Goal: Task Accomplishment & Management: Complete application form

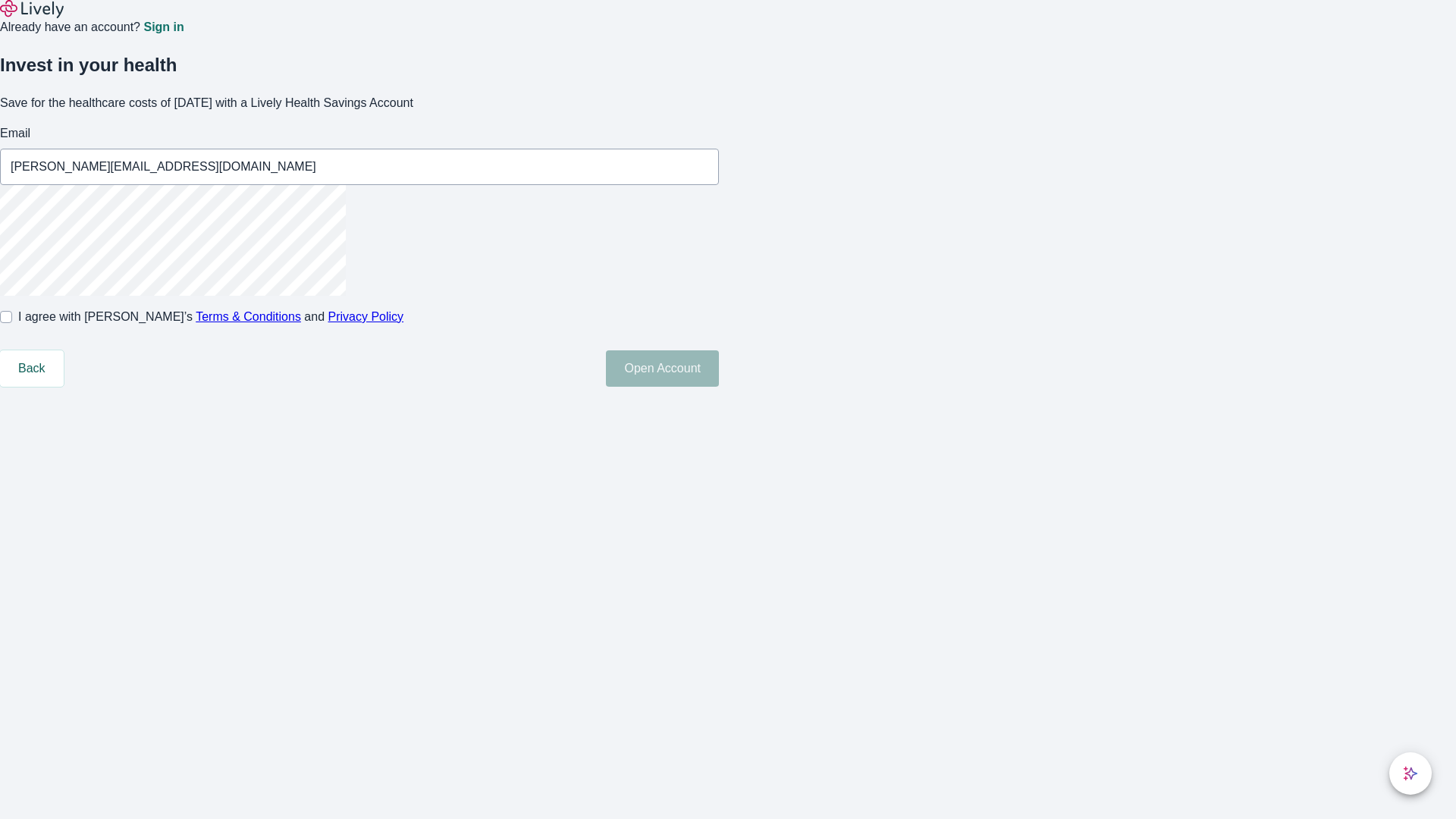
click at [12, 323] on input "I agree with Lively’s Terms & Conditions and Privacy Policy" at bounding box center [6, 317] width 12 height 12
checkbox input "true"
click at [719, 387] on button "Open Account" at bounding box center [662, 369] width 113 height 36
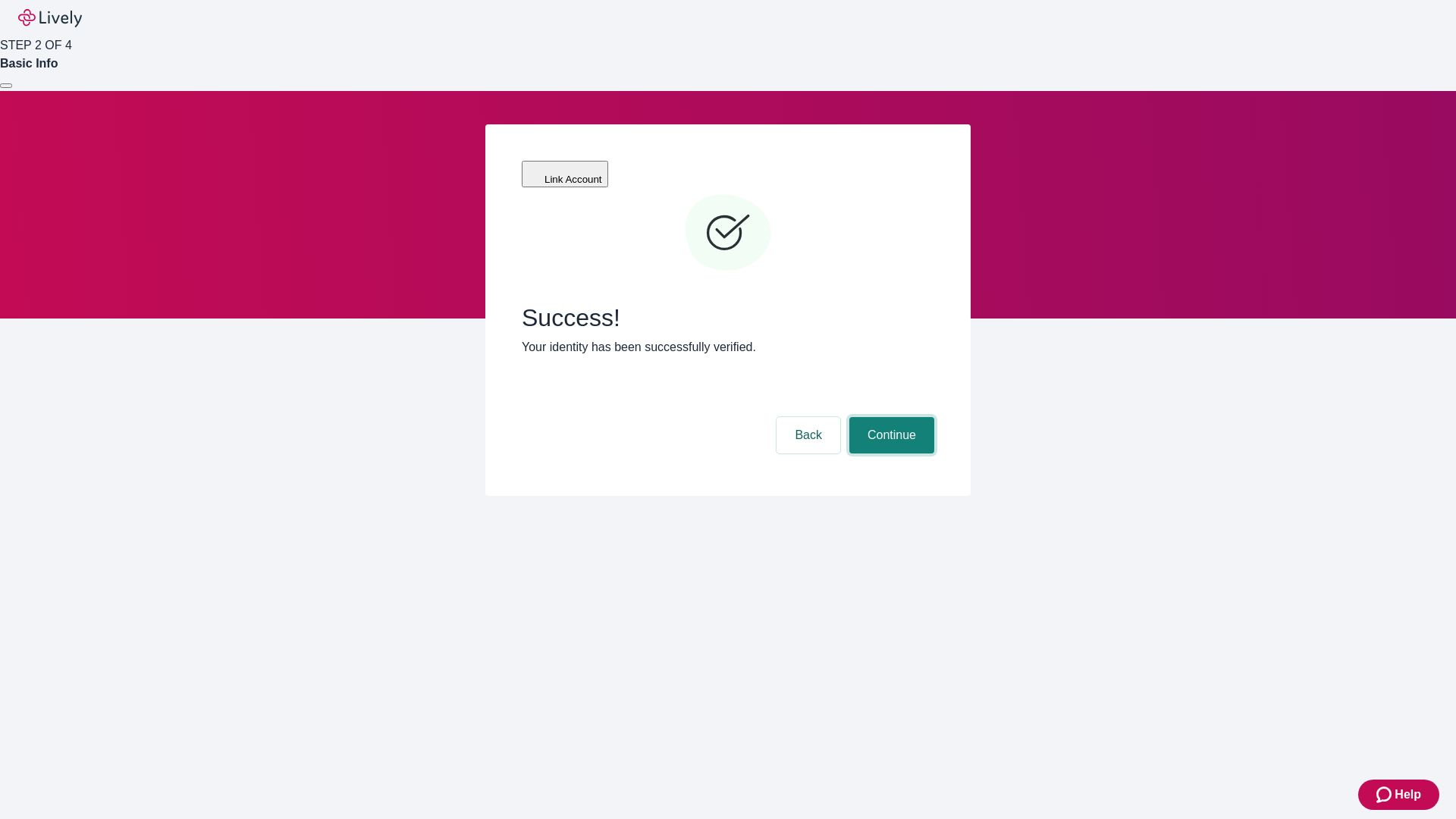
click at [890, 417] on button "Continue" at bounding box center [891, 435] width 85 height 36
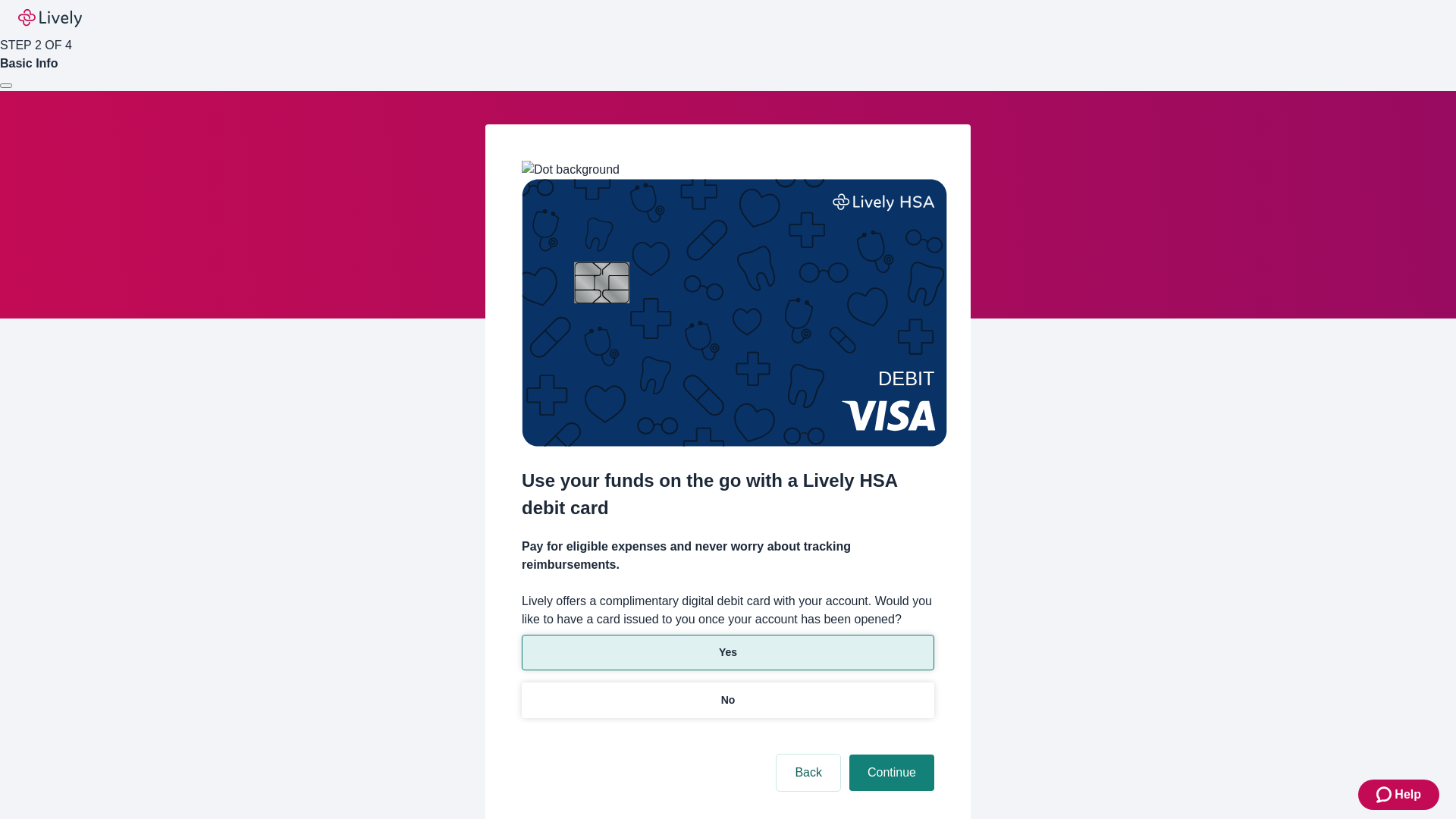
click at [727, 645] on p "Yes" at bounding box center [727, 652] width 18 height 16
click at [890, 755] on button "Continue" at bounding box center [891, 773] width 85 height 36
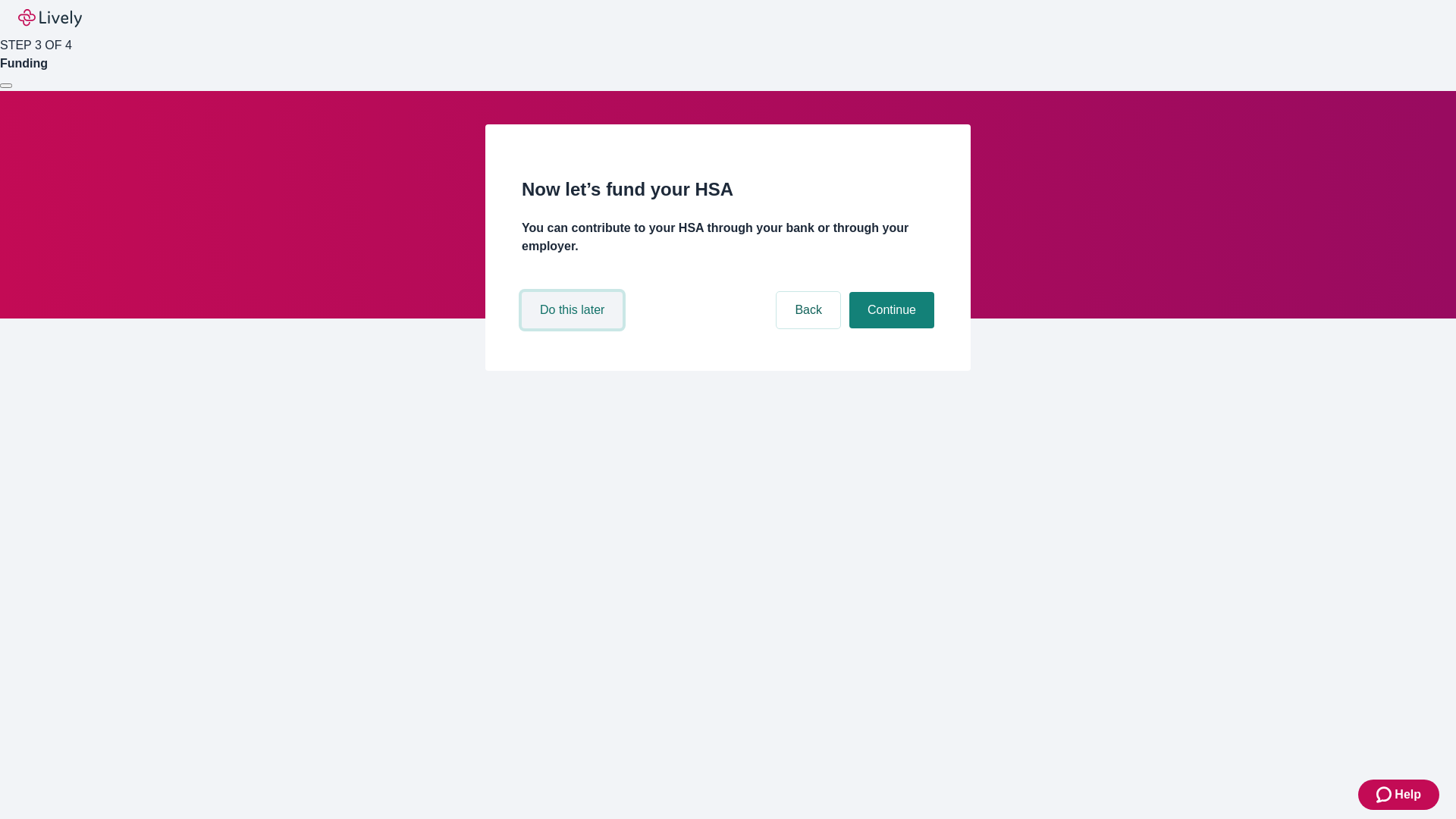
click at [574, 328] on button "Do this later" at bounding box center [572, 310] width 101 height 36
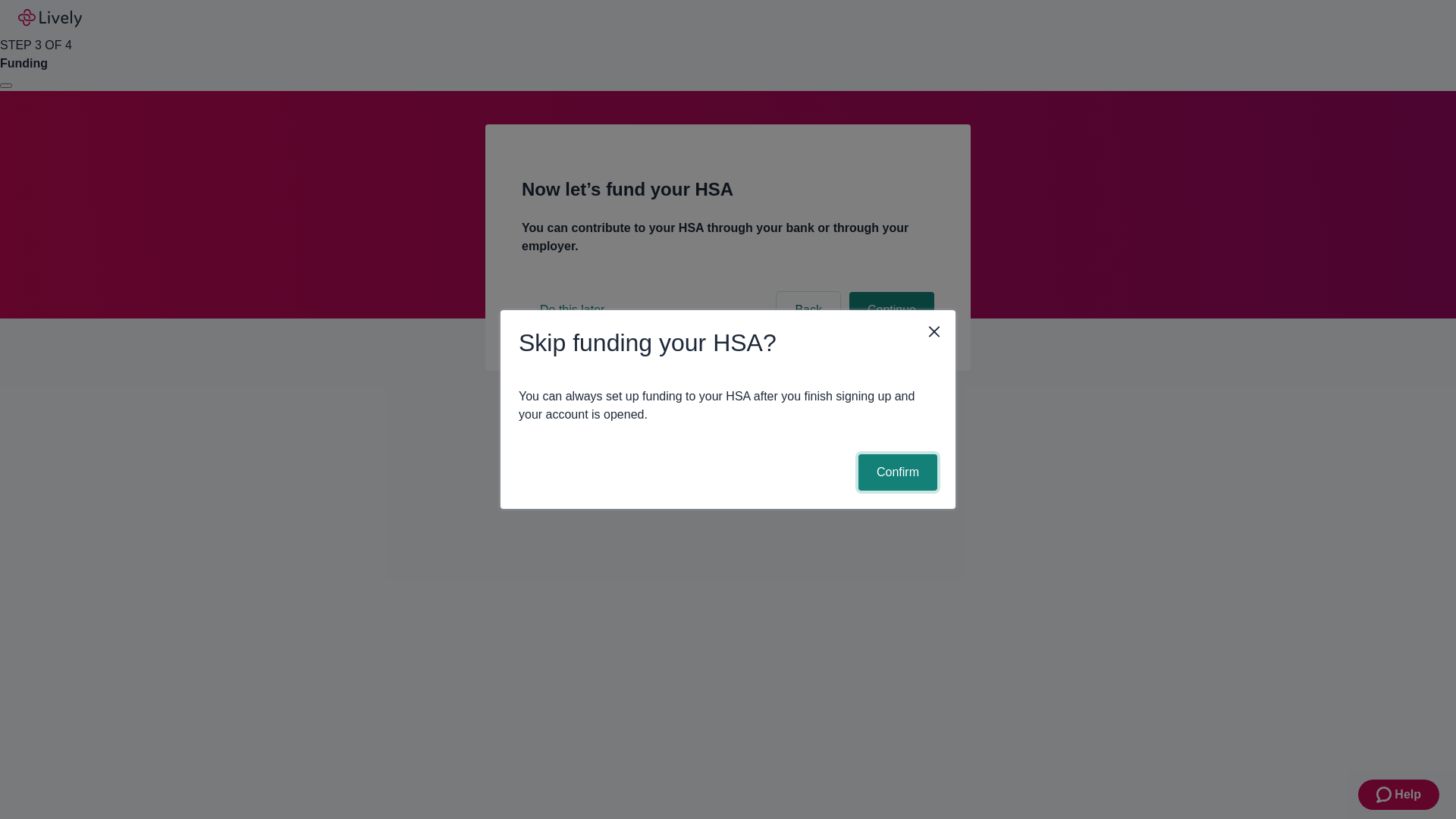
click at [896, 473] on button "Confirm" at bounding box center [898, 473] width 79 height 36
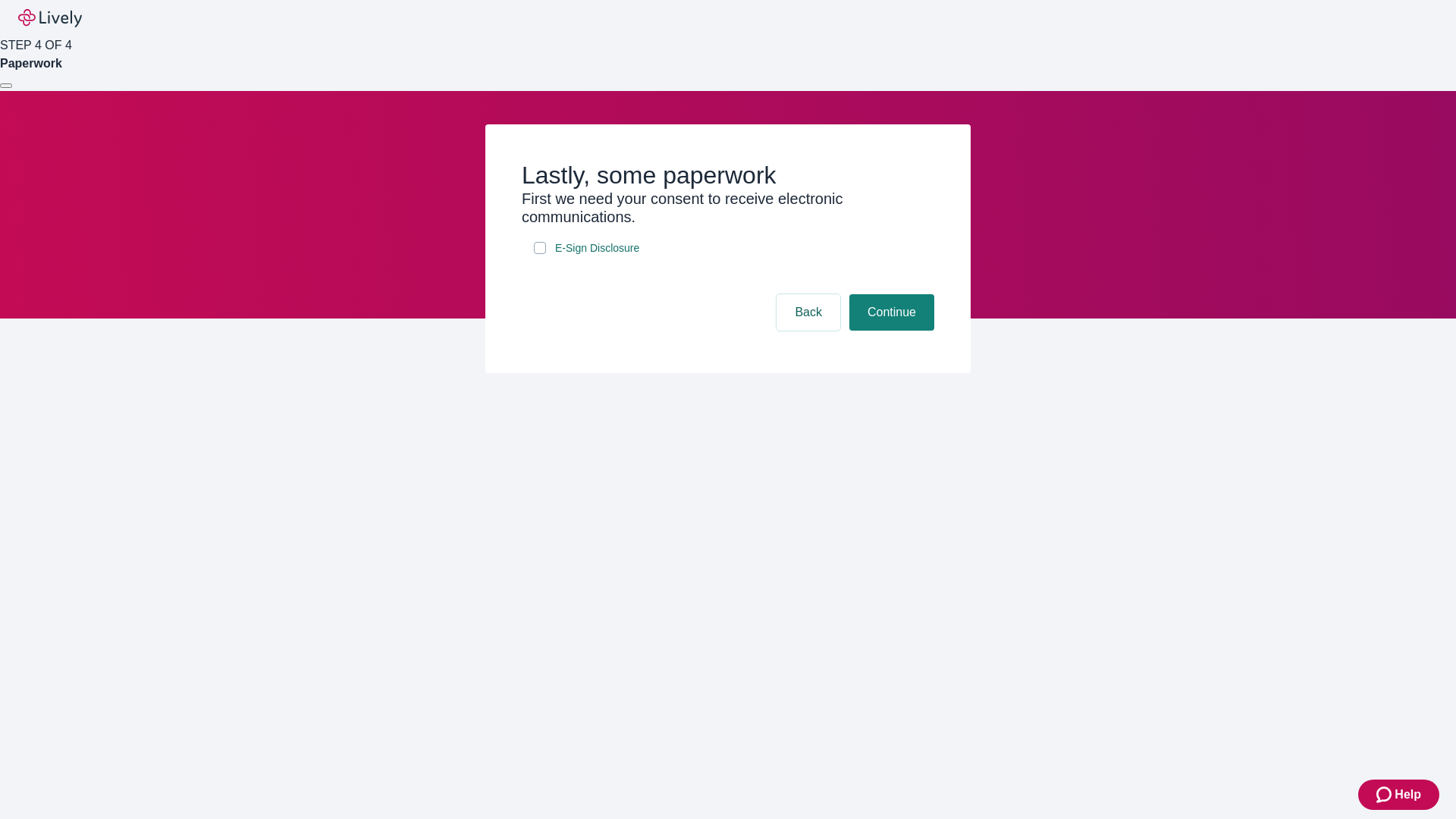
click at [540, 254] on input "E-Sign Disclosure" at bounding box center [540, 248] width 12 height 12
checkbox input "true"
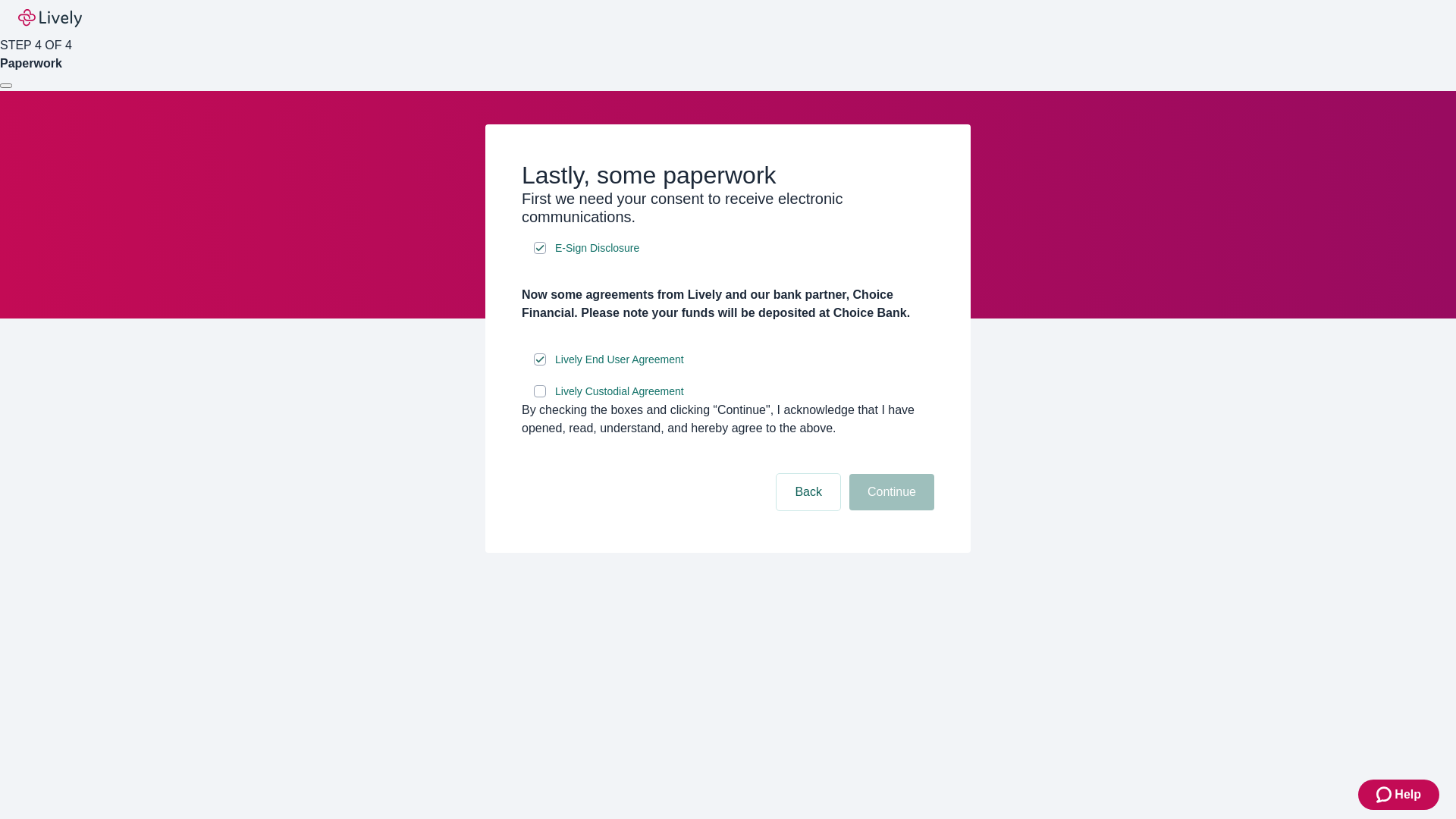
click at [540, 397] on input "Lively Custodial Agreement" at bounding box center [540, 391] width 12 height 12
checkbox input "true"
click at [890, 510] on button "Continue" at bounding box center [891, 492] width 85 height 36
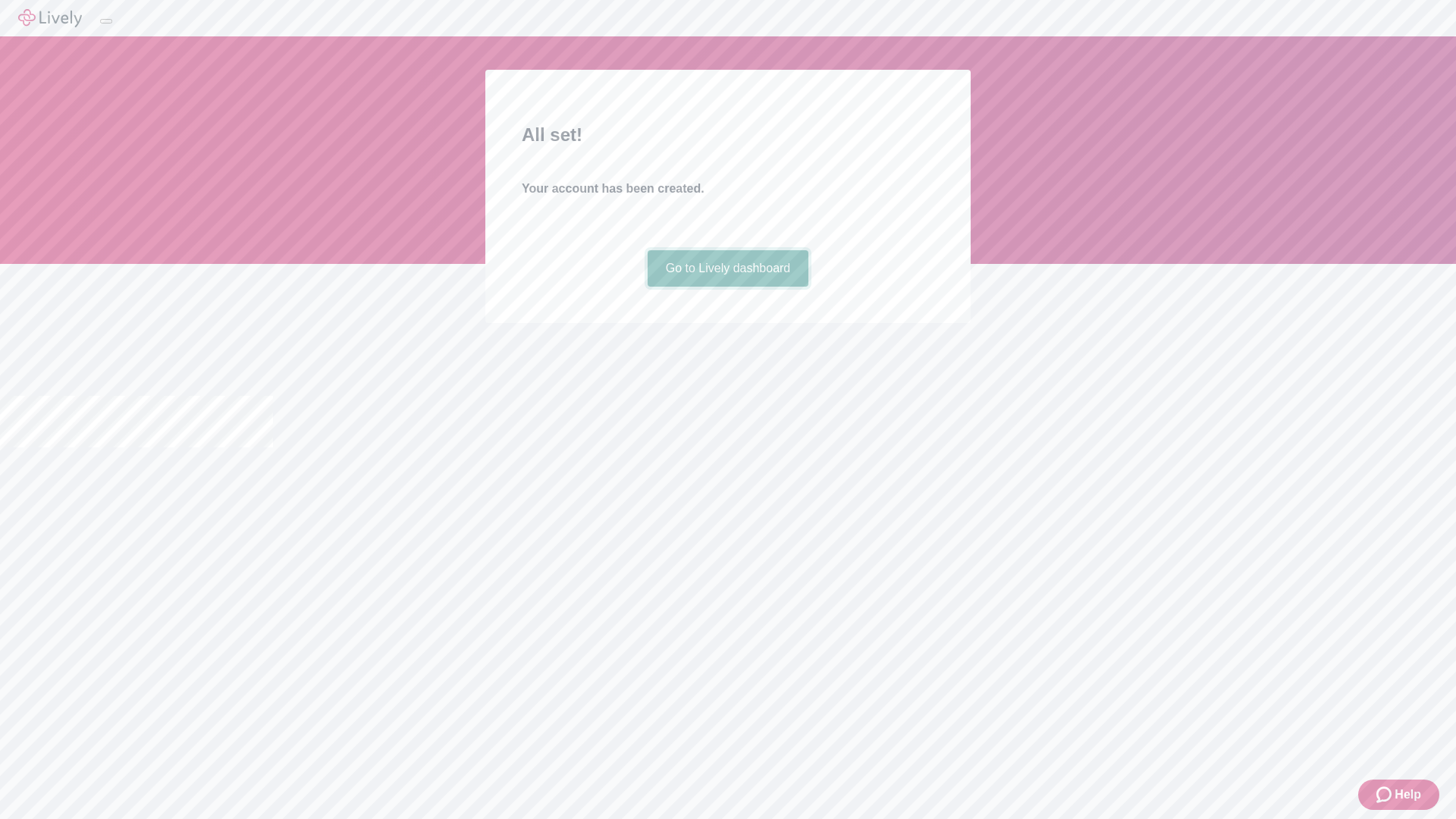
click at [727, 287] on link "Go to Lively dashboard" at bounding box center [729, 268] width 162 height 36
